Goal: Browse casually: Explore the website without a specific task or goal

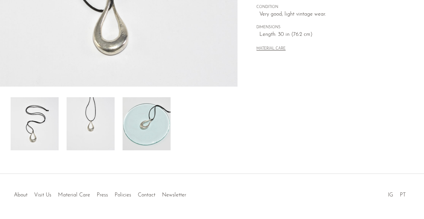
scroll to position [193, 0]
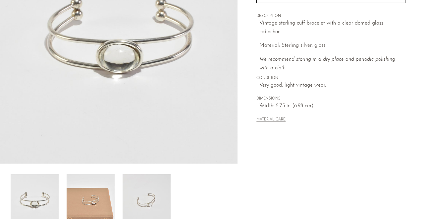
scroll to position [120, 0]
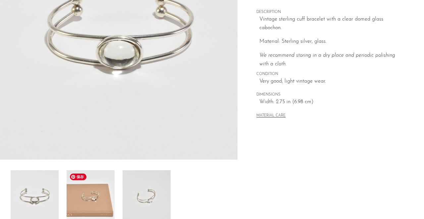
click at [74, 215] on img at bounding box center [91, 196] width 48 height 53
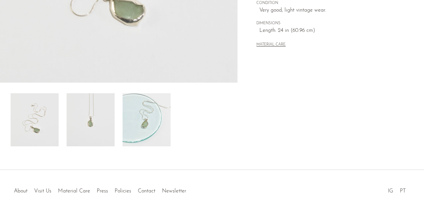
scroll to position [213, 0]
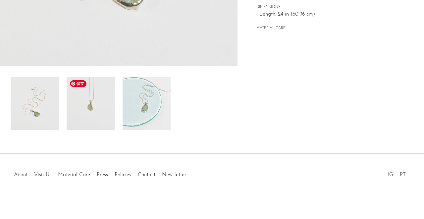
click at [96, 114] on img at bounding box center [91, 103] width 48 height 53
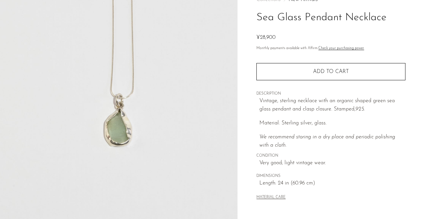
scroll to position [171, 0]
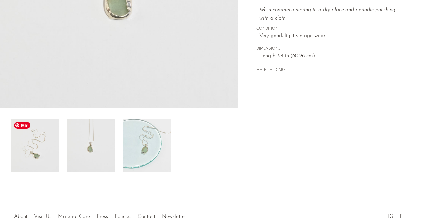
click at [46, 155] on img at bounding box center [35, 145] width 48 height 53
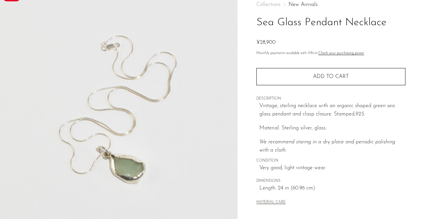
scroll to position [0, 0]
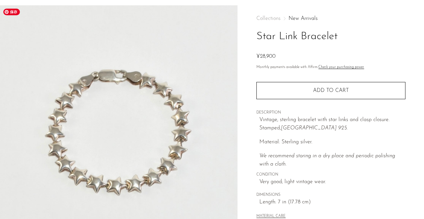
scroll to position [26, 0]
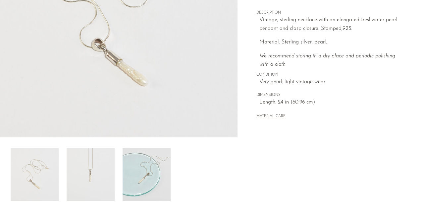
scroll to position [143, 0]
click at [93, 172] on img at bounding box center [91, 173] width 48 height 53
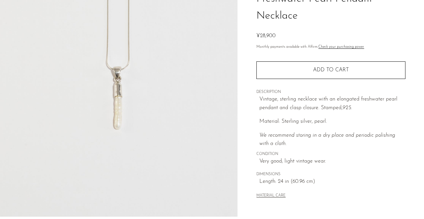
scroll to position [17, 0]
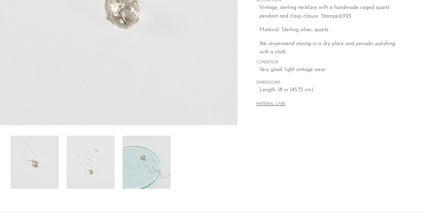
scroll to position [156, 0]
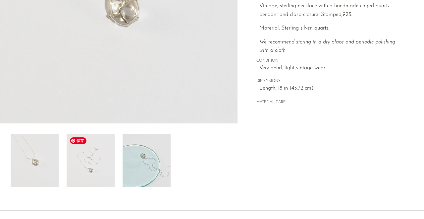
click at [102, 167] on img at bounding box center [91, 160] width 48 height 53
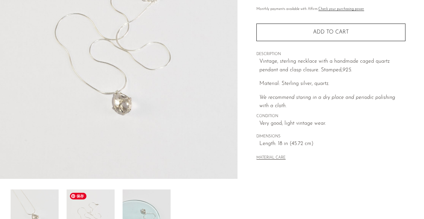
scroll to position [99, 0]
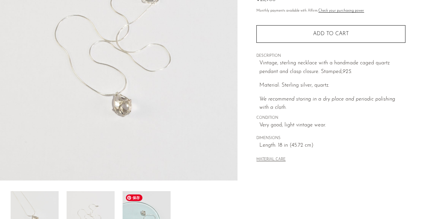
click at [155, 199] on img at bounding box center [147, 217] width 48 height 53
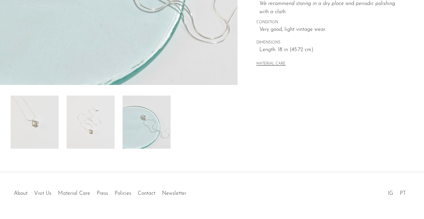
scroll to position [194, 0]
click at [49, 129] on img at bounding box center [35, 121] width 48 height 53
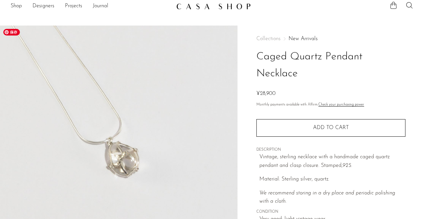
scroll to position [7, 0]
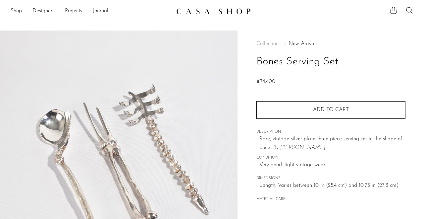
click at [209, 11] on img at bounding box center [213, 11] width 75 height 7
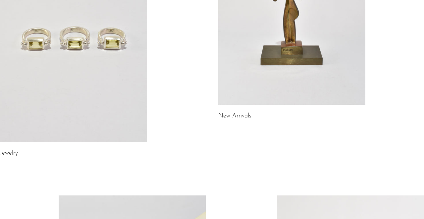
scroll to position [150, 0]
click at [249, 39] on link at bounding box center [291, 2] width 147 height 206
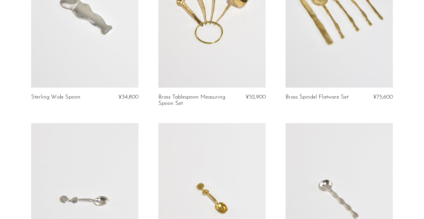
scroll to position [235, 0]
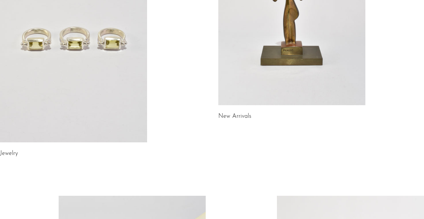
scroll to position [183, 0]
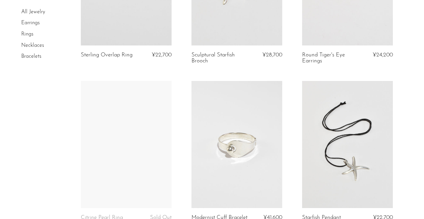
scroll to position [1012, 0]
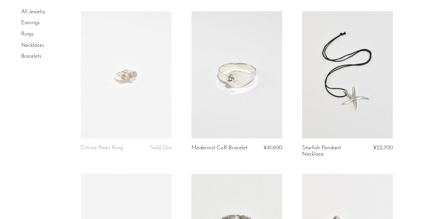
click at [223, 100] on link at bounding box center [236, 74] width 91 height 127
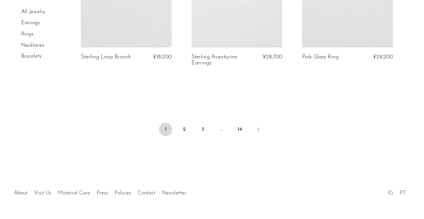
scroll to position [1934, 0]
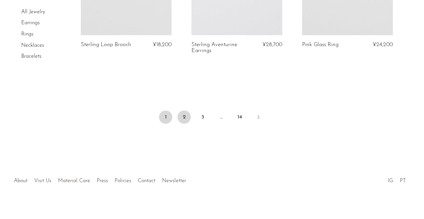
click at [181, 110] on link "2" at bounding box center [184, 116] width 13 height 13
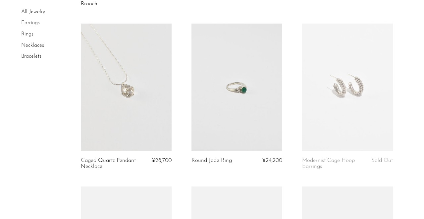
scroll to position [232, 0]
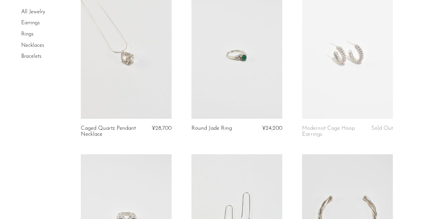
click at [160, 85] on link at bounding box center [126, 54] width 91 height 127
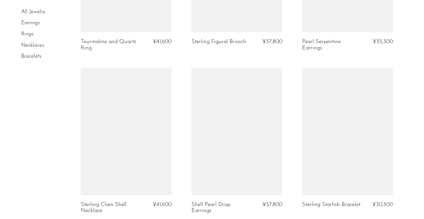
scroll to position [1934, 0]
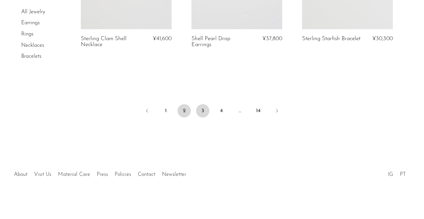
click at [204, 107] on link "3" at bounding box center [202, 110] width 13 height 13
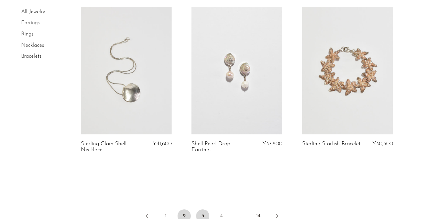
scroll to position [1823, 0]
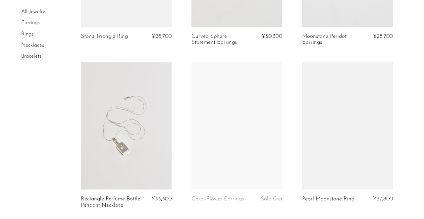
scroll to position [890, 0]
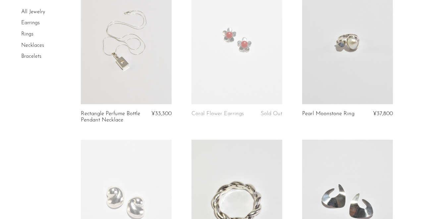
click at [148, 66] on link at bounding box center [126, 40] width 91 height 127
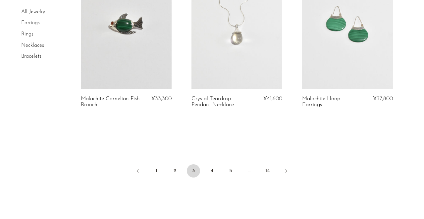
scroll to position [1934, 0]
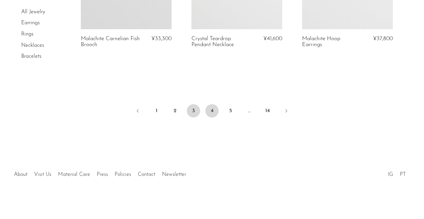
click at [210, 106] on link "4" at bounding box center [211, 110] width 13 height 13
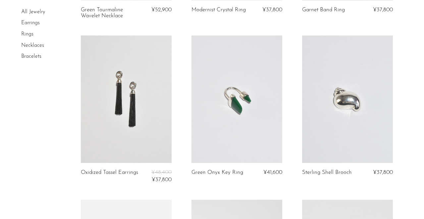
scroll to position [1712, 0]
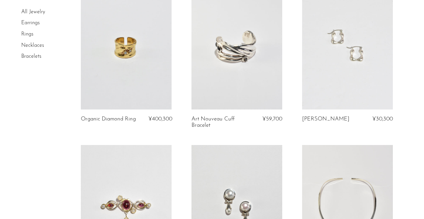
click at [243, 53] on link at bounding box center [236, 45] width 91 height 127
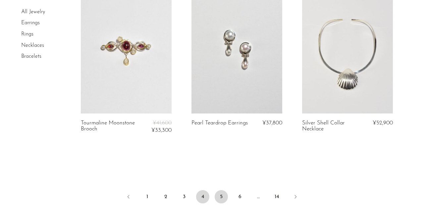
click at [221, 190] on link "5" at bounding box center [221, 196] width 13 height 13
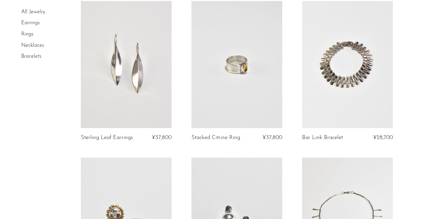
scroll to position [385, 0]
